Goal: Transaction & Acquisition: Purchase product/service

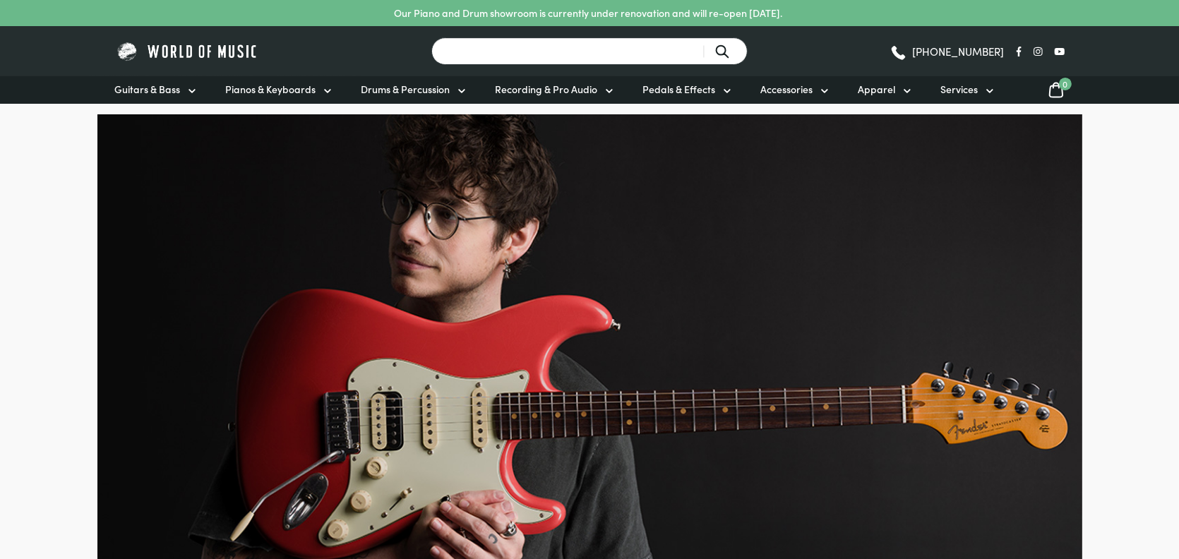
click at [537, 49] on input "Search for a product ..." at bounding box center [589, 51] width 316 height 28
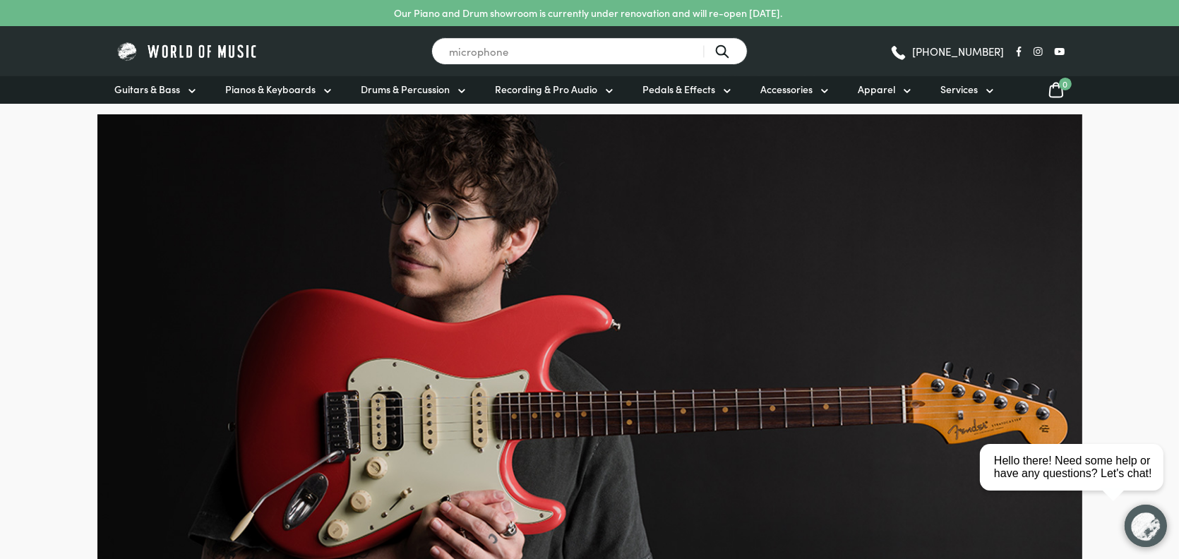
type input "microphone"
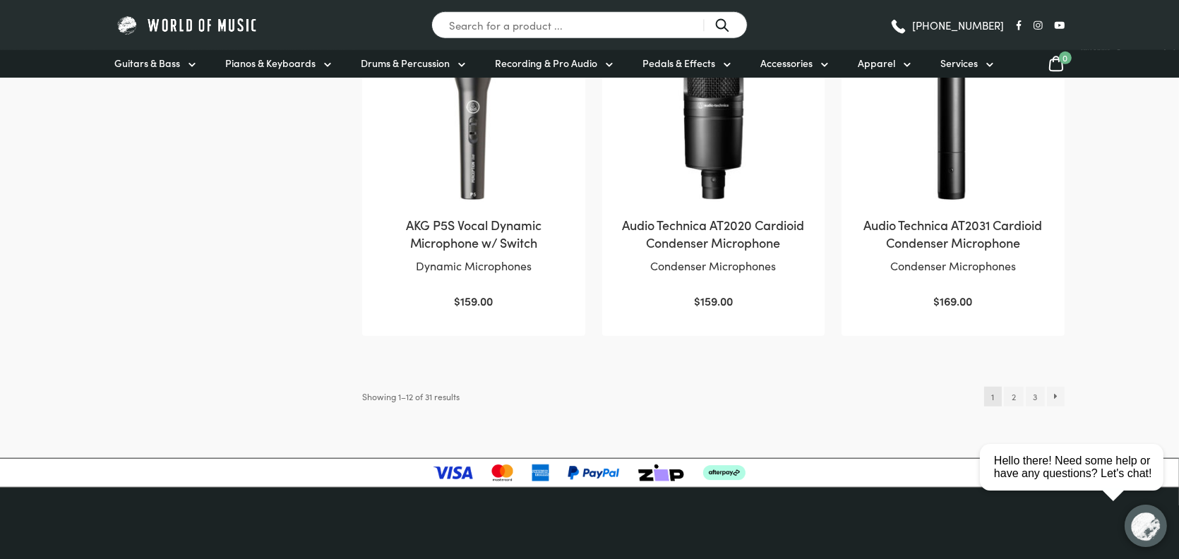
scroll to position [1553, 0]
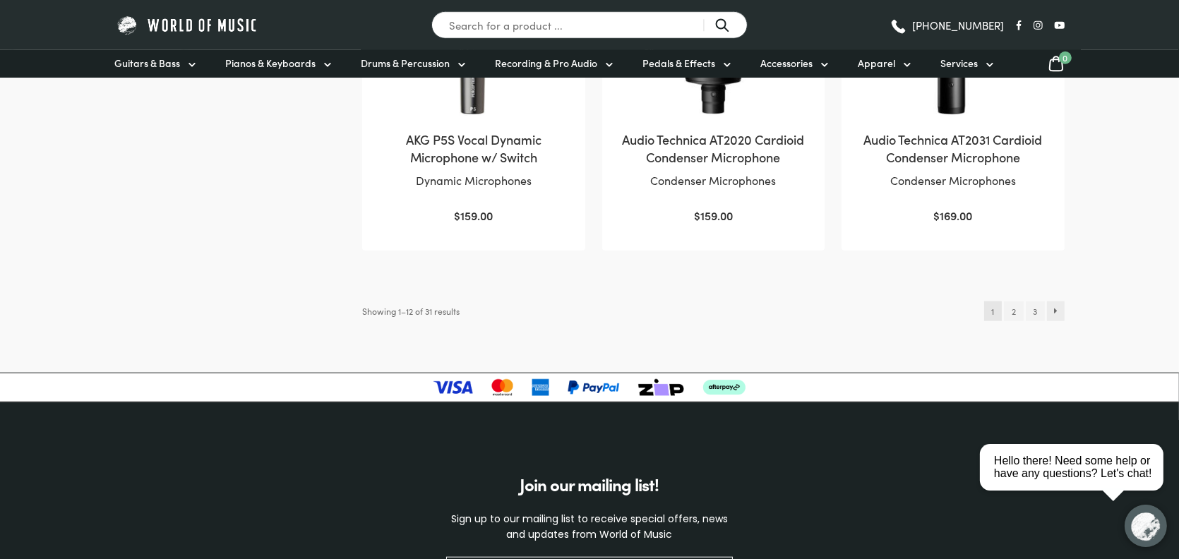
click at [1055, 313] on link "→" at bounding box center [1056, 311] width 18 height 20
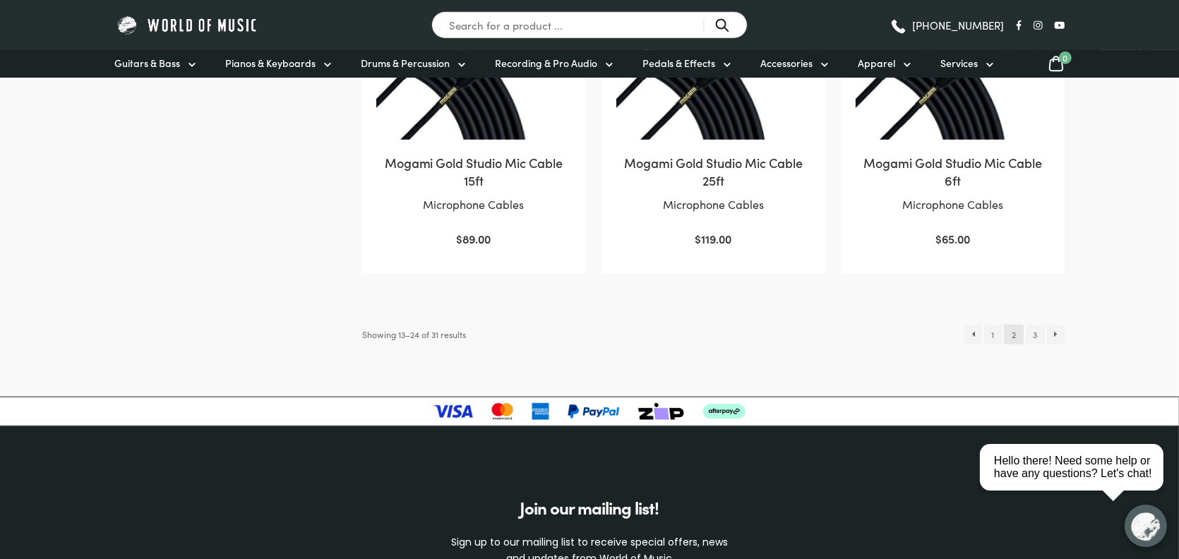
scroll to position [1624, 0]
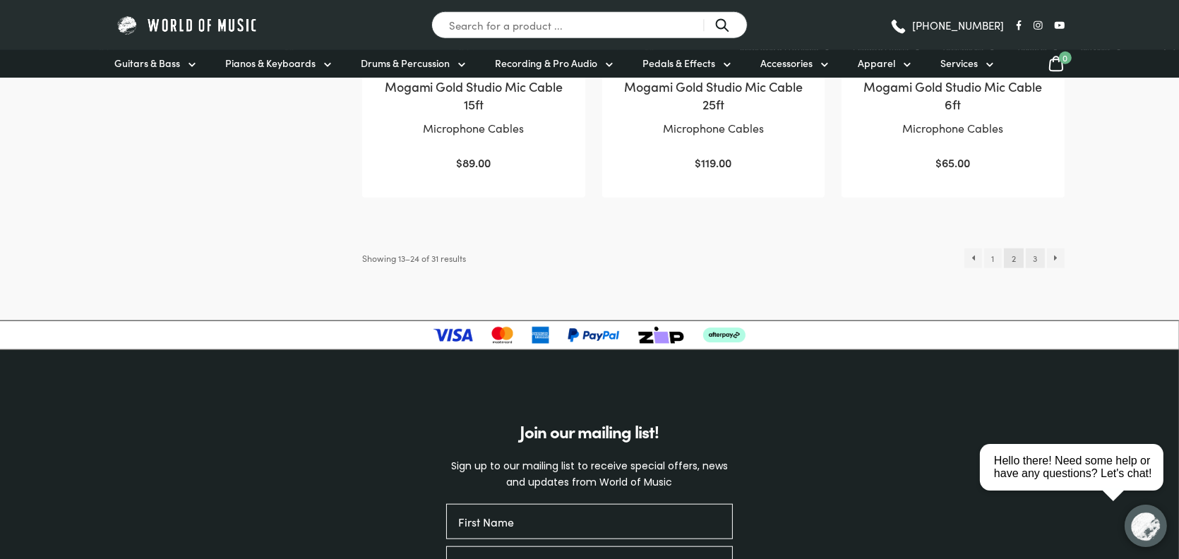
click at [1029, 258] on link "3" at bounding box center [1035, 258] width 19 height 20
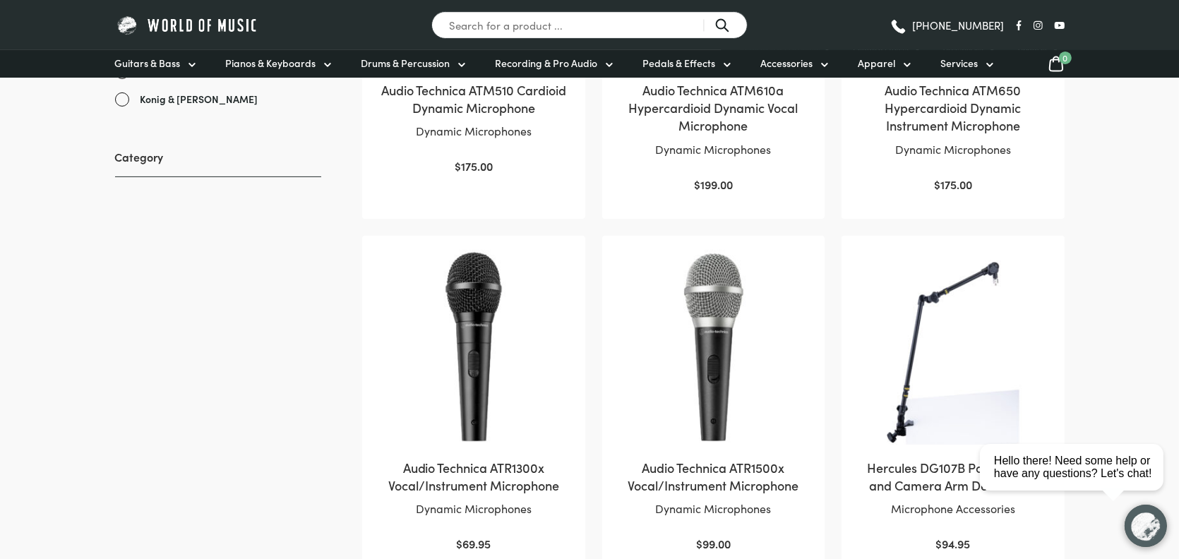
scroll to position [635, 0]
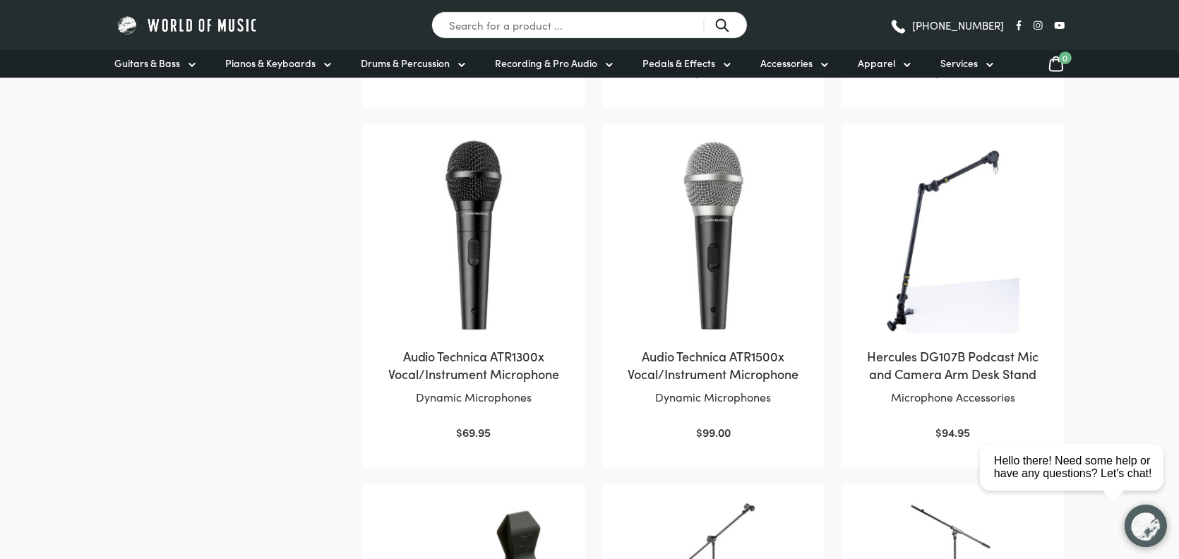
click at [717, 318] on img at bounding box center [713, 235] width 194 height 194
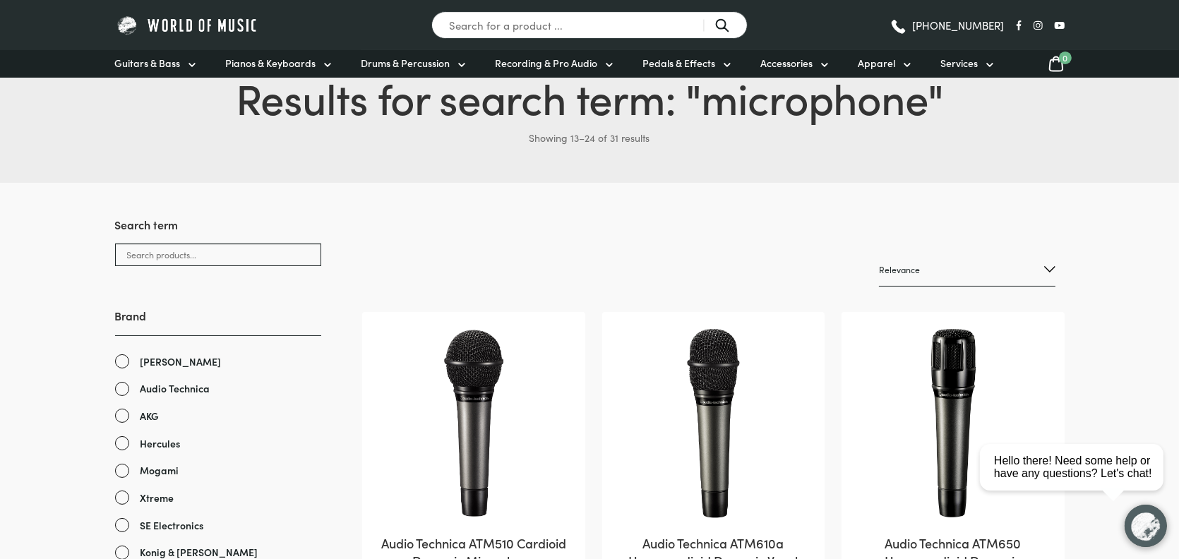
scroll to position [282, 0]
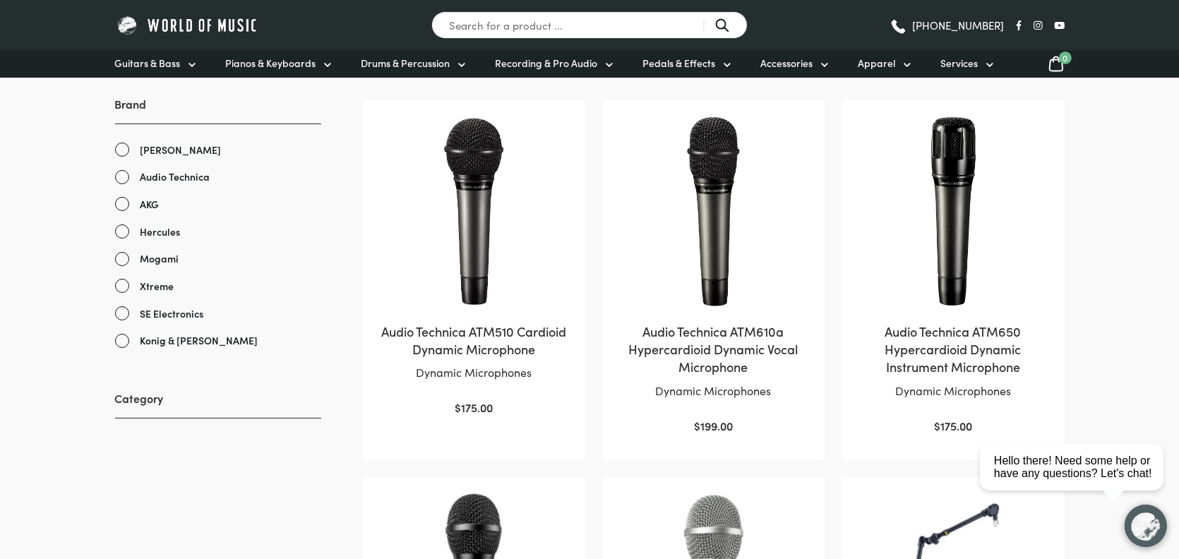
click at [715, 340] on h2 "Audio Technica ATM610a Hypercardioid Dynamic Vocal Microphone" at bounding box center [713, 350] width 194 height 54
click at [513, 330] on h2 "Audio Technica ATM510 Cardioid Dynamic Microphone" at bounding box center [473, 340] width 194 height 35
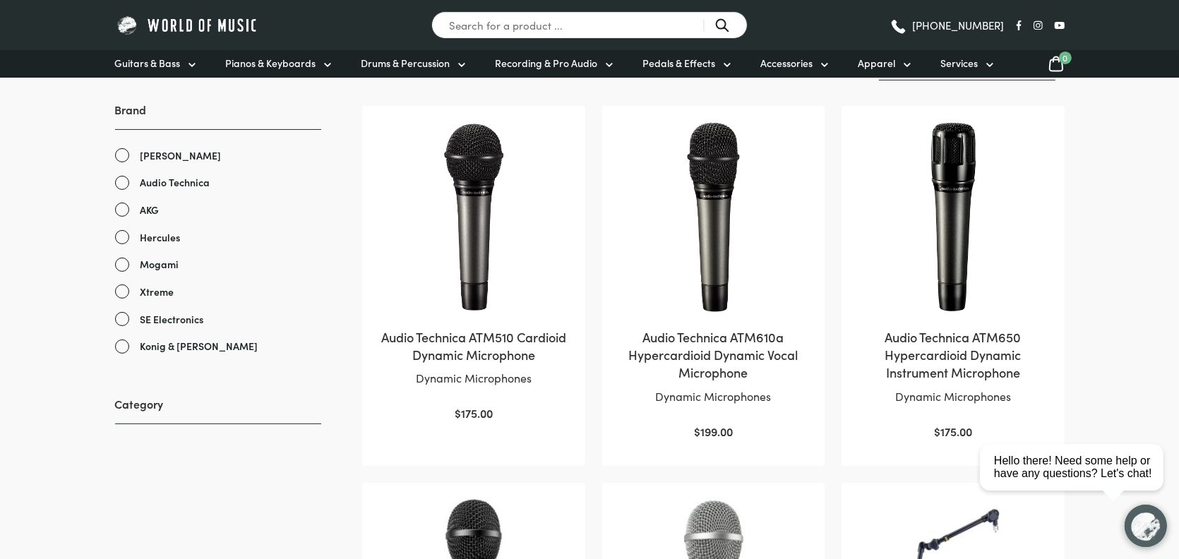
scroll to position [0, 0]
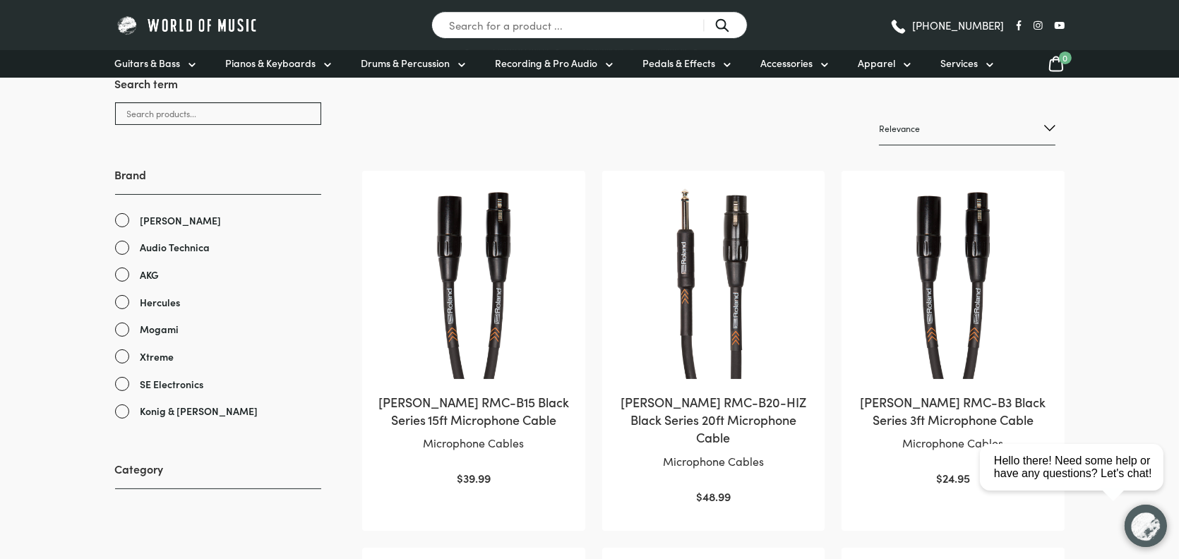
scroll to position [141, 0]
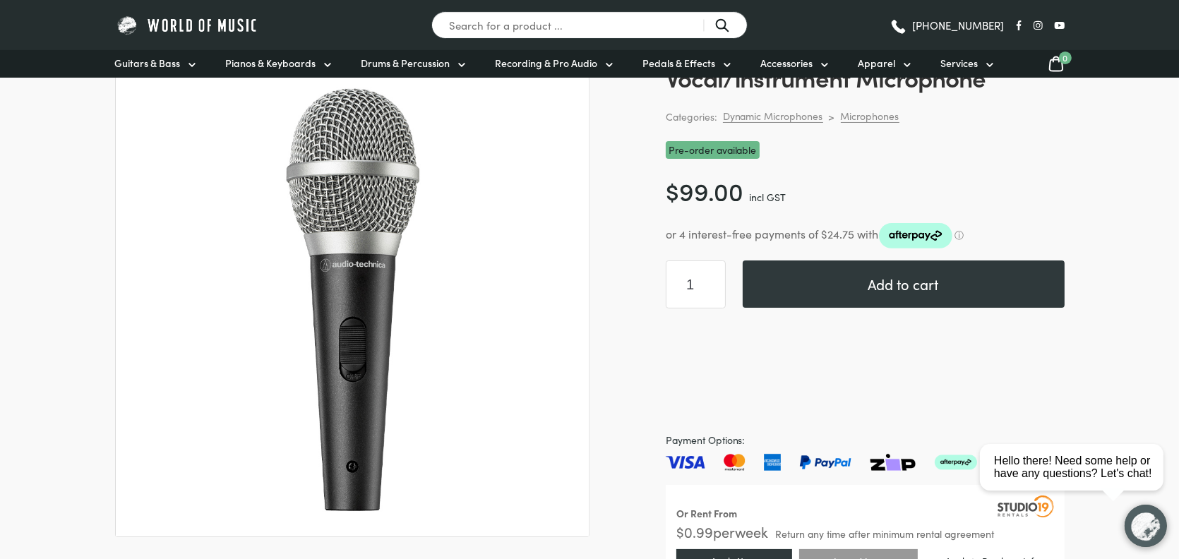
scroll to position [71, 0]
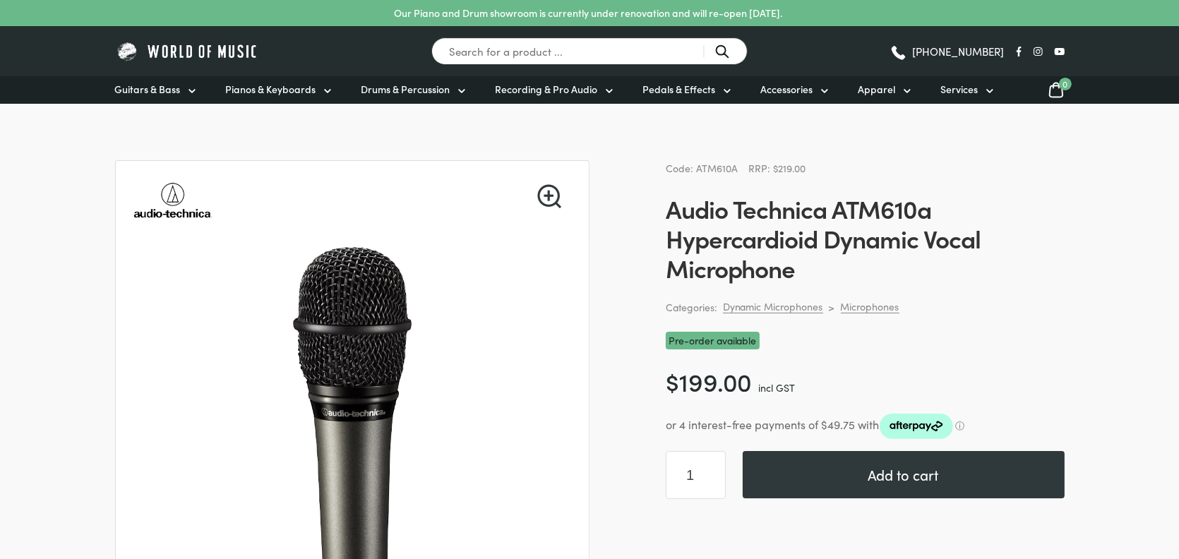
scroll to position [212, 0]
